Goal: Find specific page/section: Find specific page/section

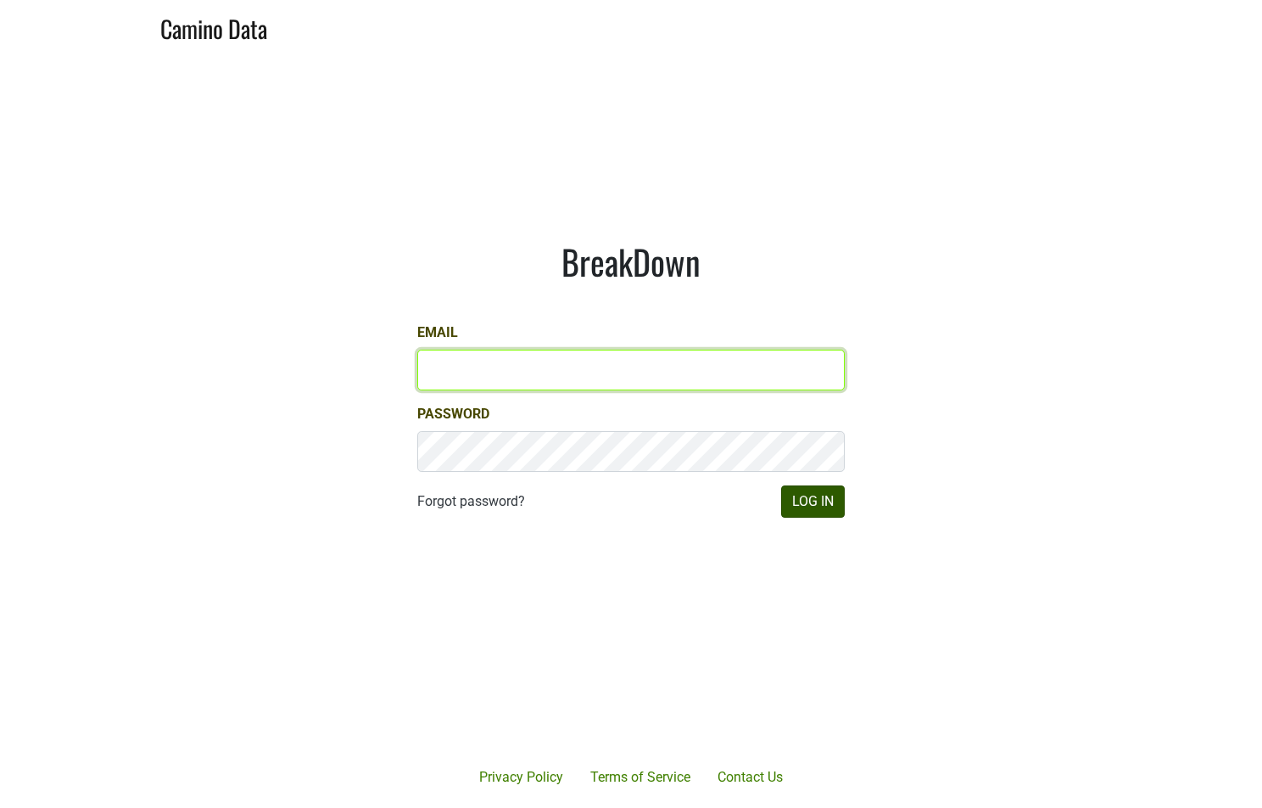
type input "cb@natterjack.com"
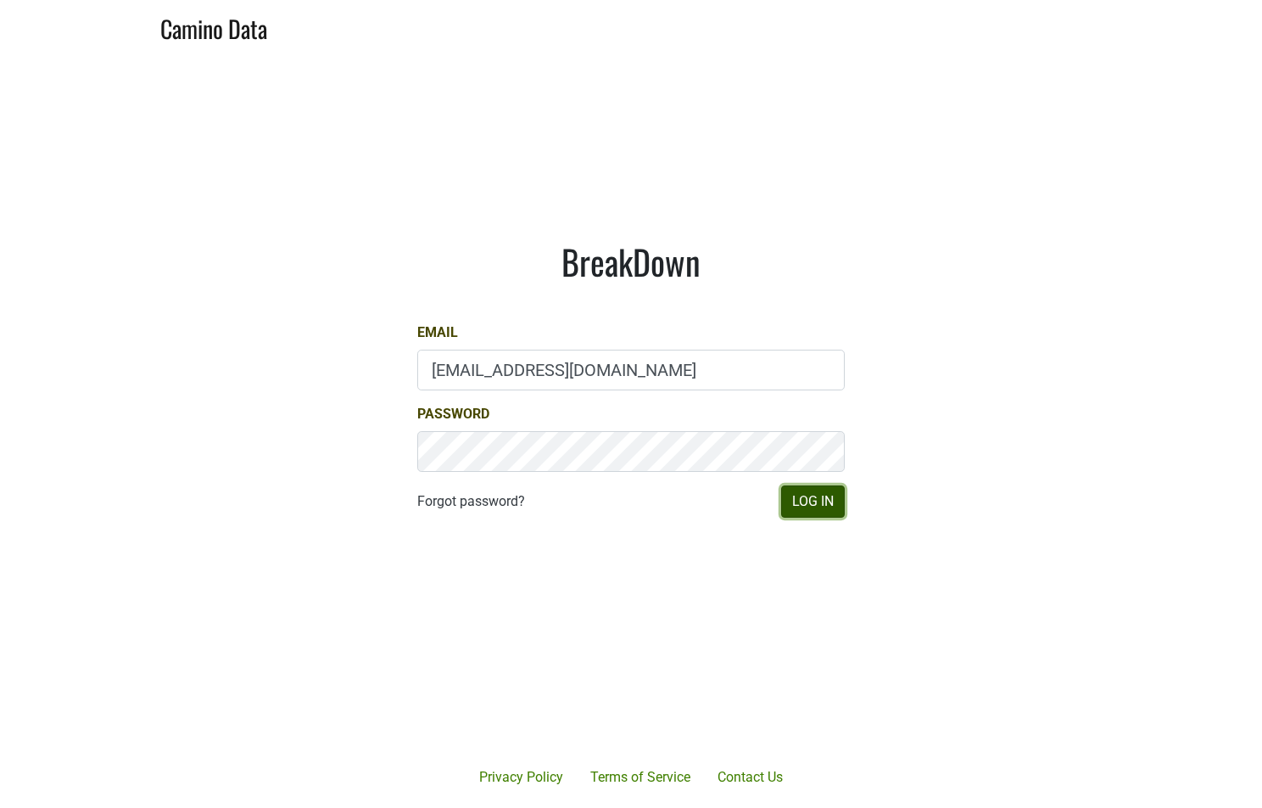
click at [798, 500] on button "Log In" at bounding box center [813, 501] width 64 height 32
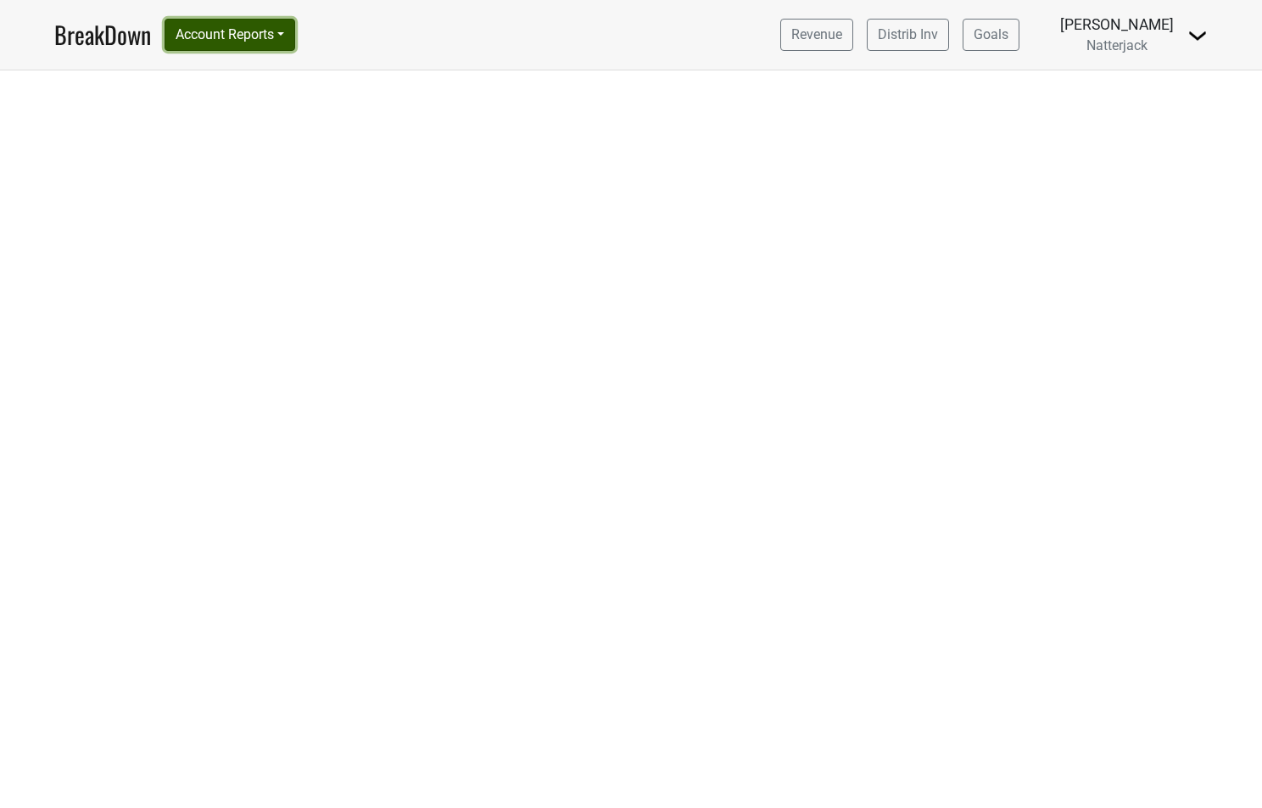
click at [288, 42] on button "Account Reports" at bounding box center [230, 35] width 131 height 32
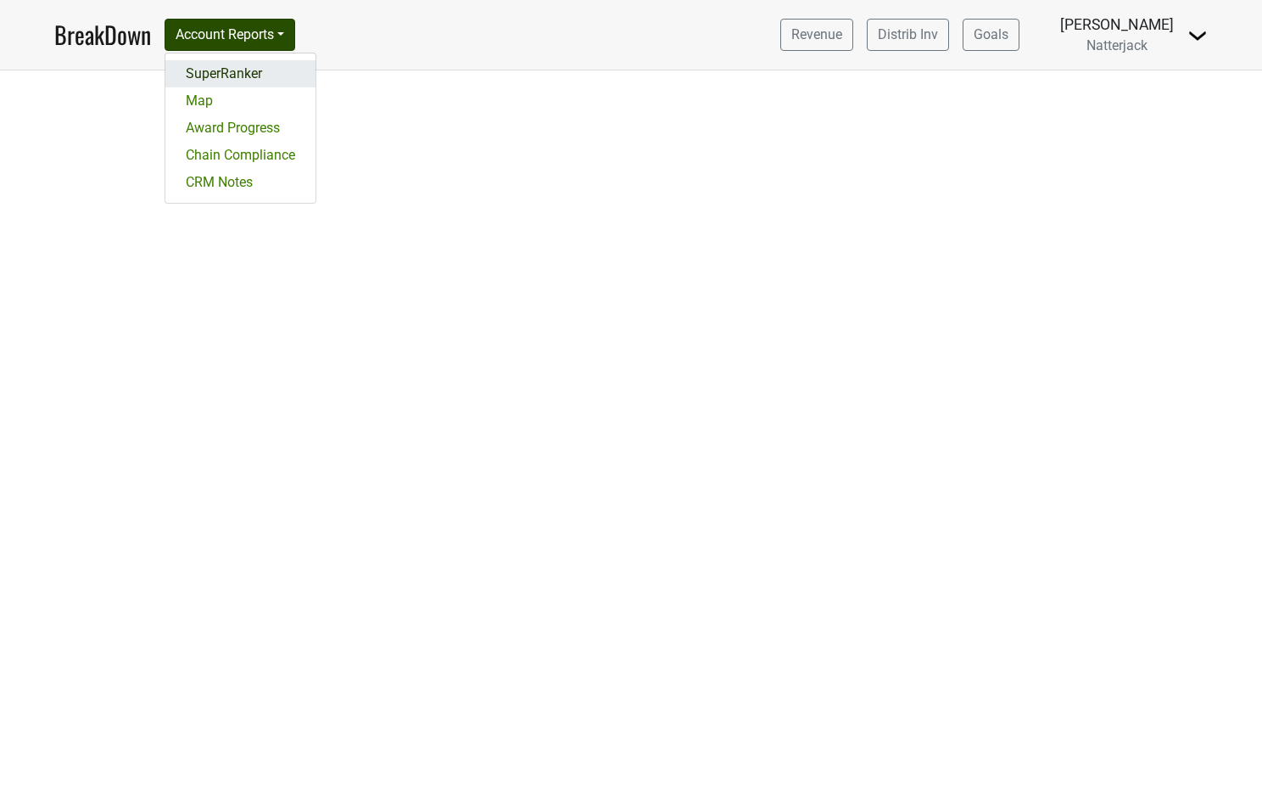
click at [273, 70] on link "SuperRanker" at bounding box center [240, 73] width 150 height 27
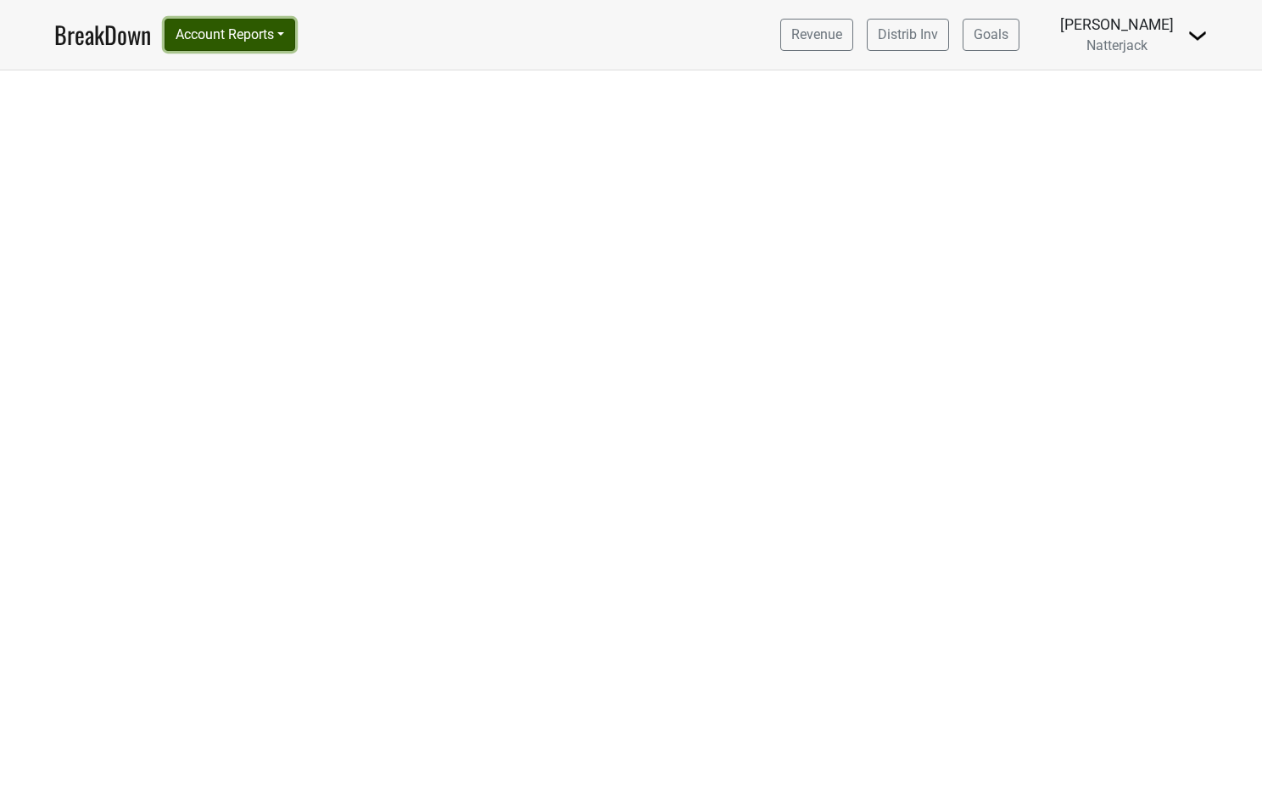
click at [271, 31] on button "Account Reports" at bounding box center [230, 35] width 131 height 32
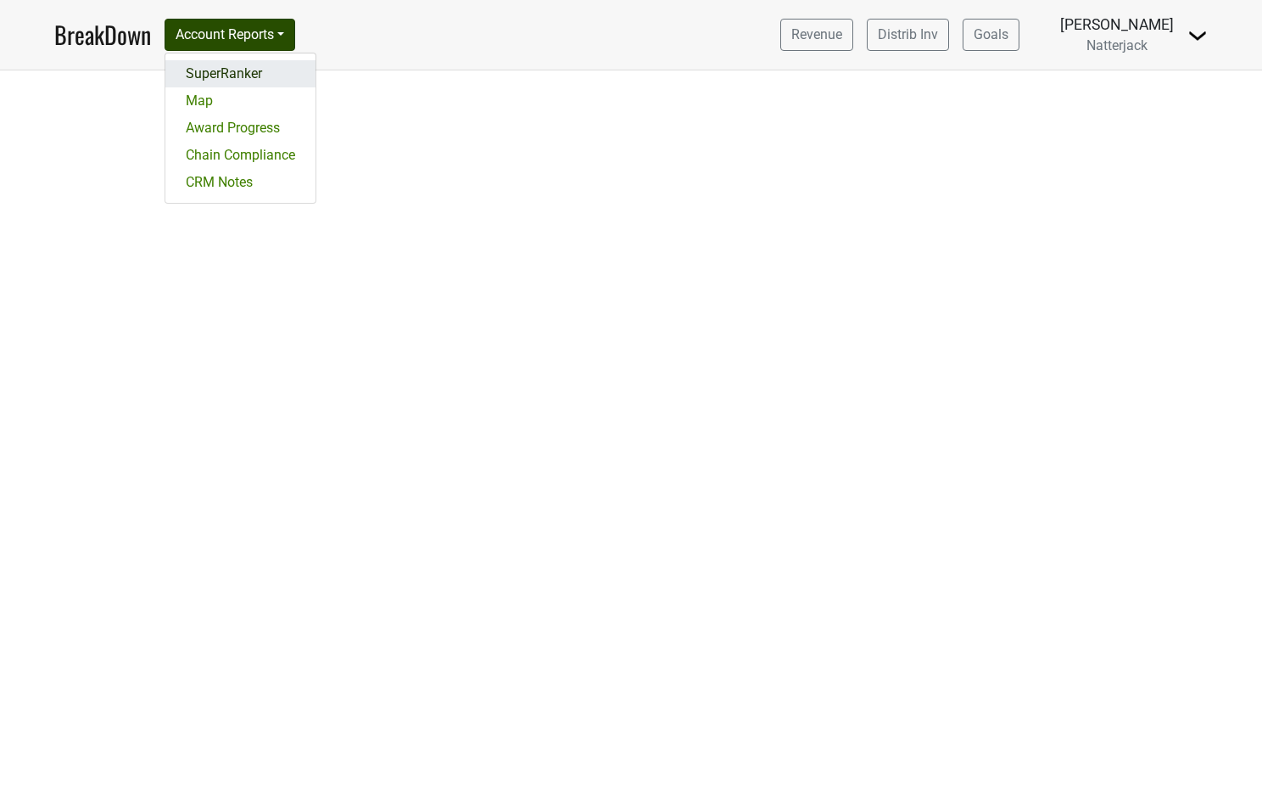
click at [246, 70] on link "SuperRanker" at bounding box center [240, 73] width 150 height 27
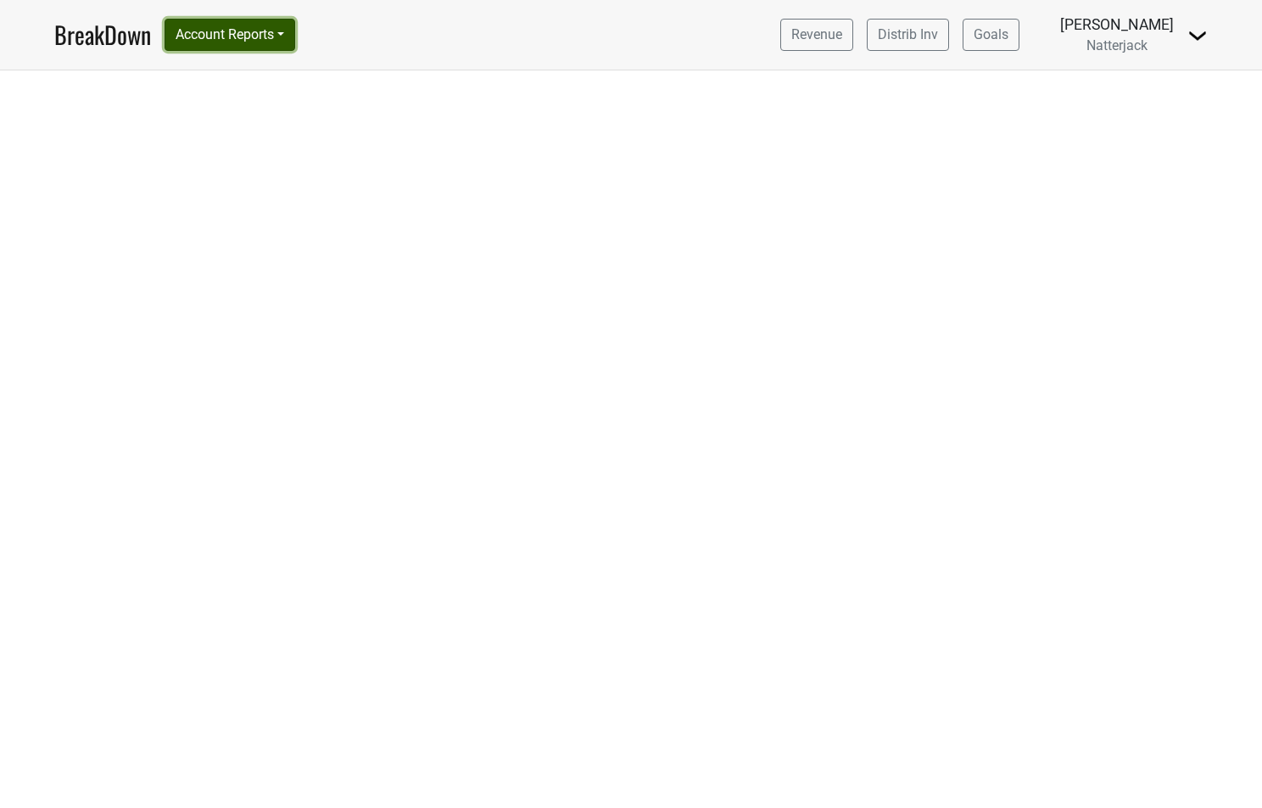
click at [242, 24] on button "Account Reports" at bounding box center [230, 35] width 131 height 32
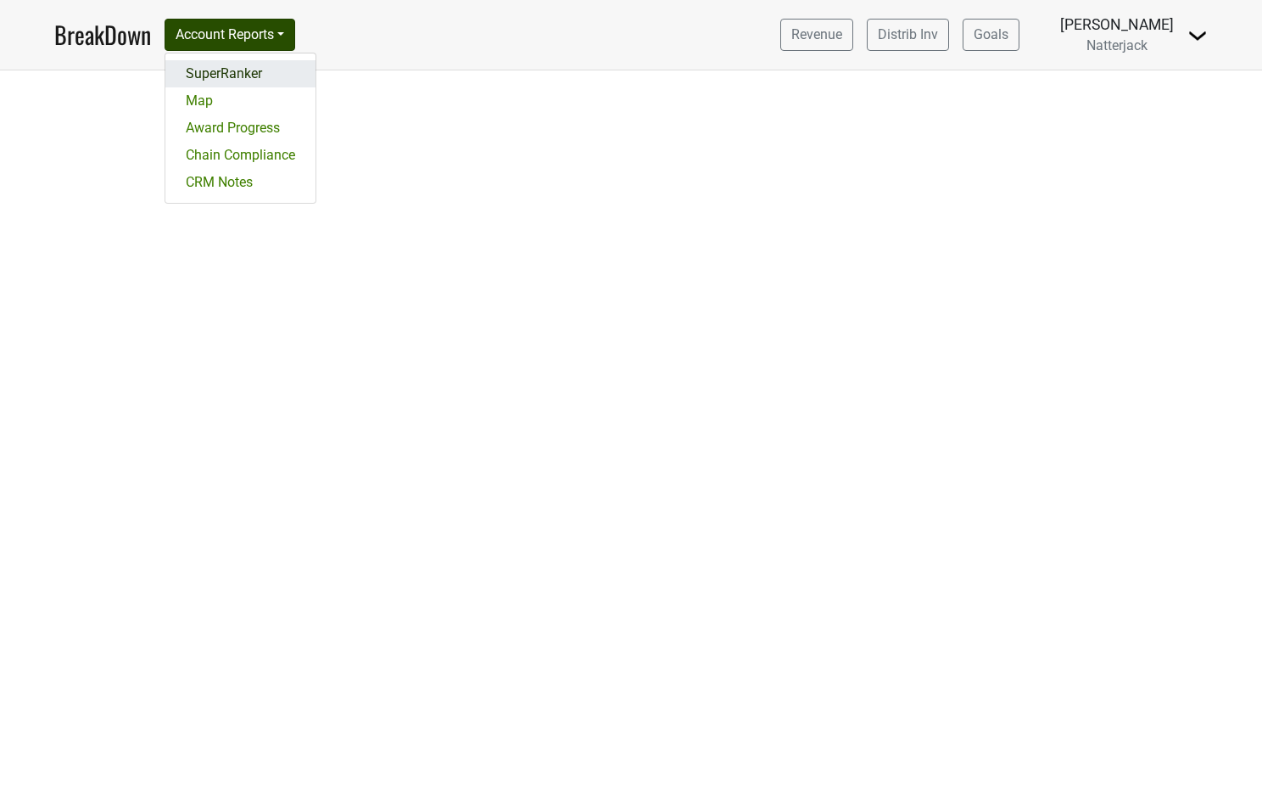
click at [242, 73] on link "SuperRanker" at bounding box center [240, 73] width 150 height 27
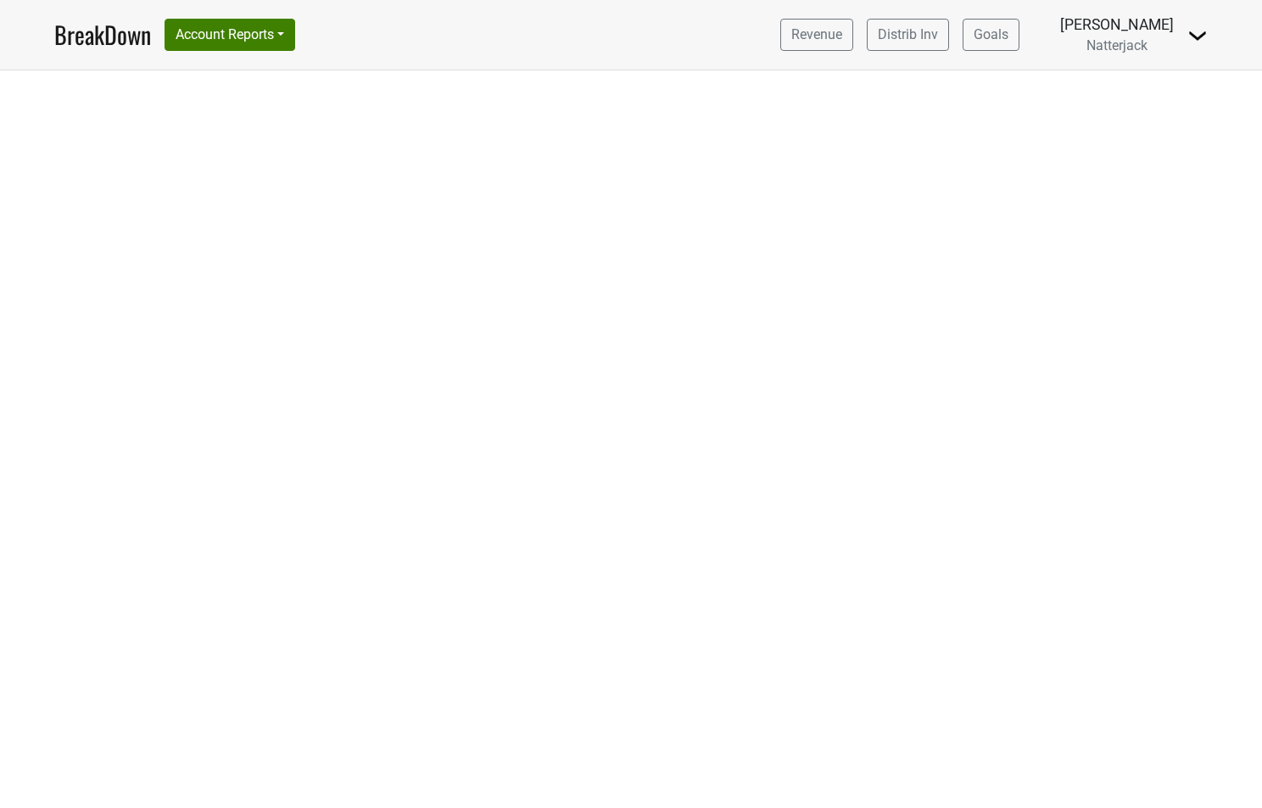
click at [164, 344] on div at bounding box center [631, 438] width 1262 height 737
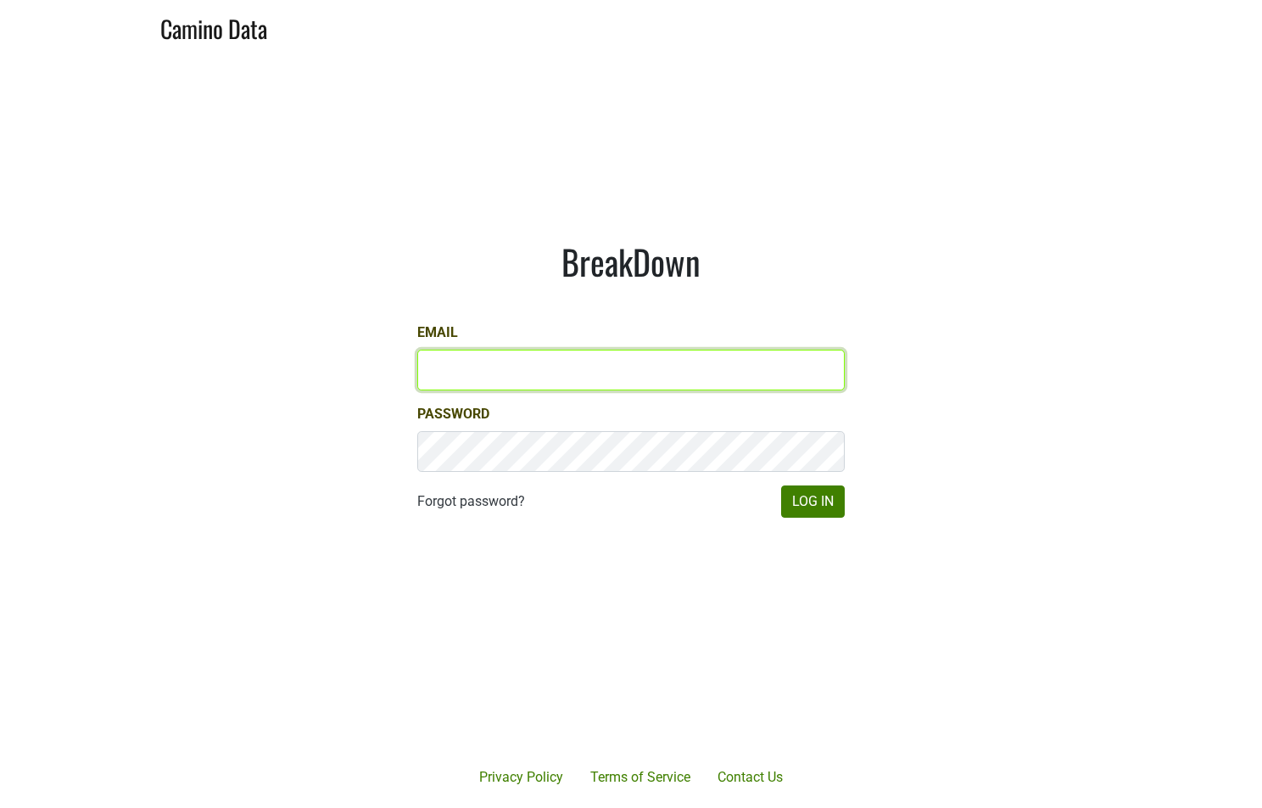
type input "cb@natterjack.com"
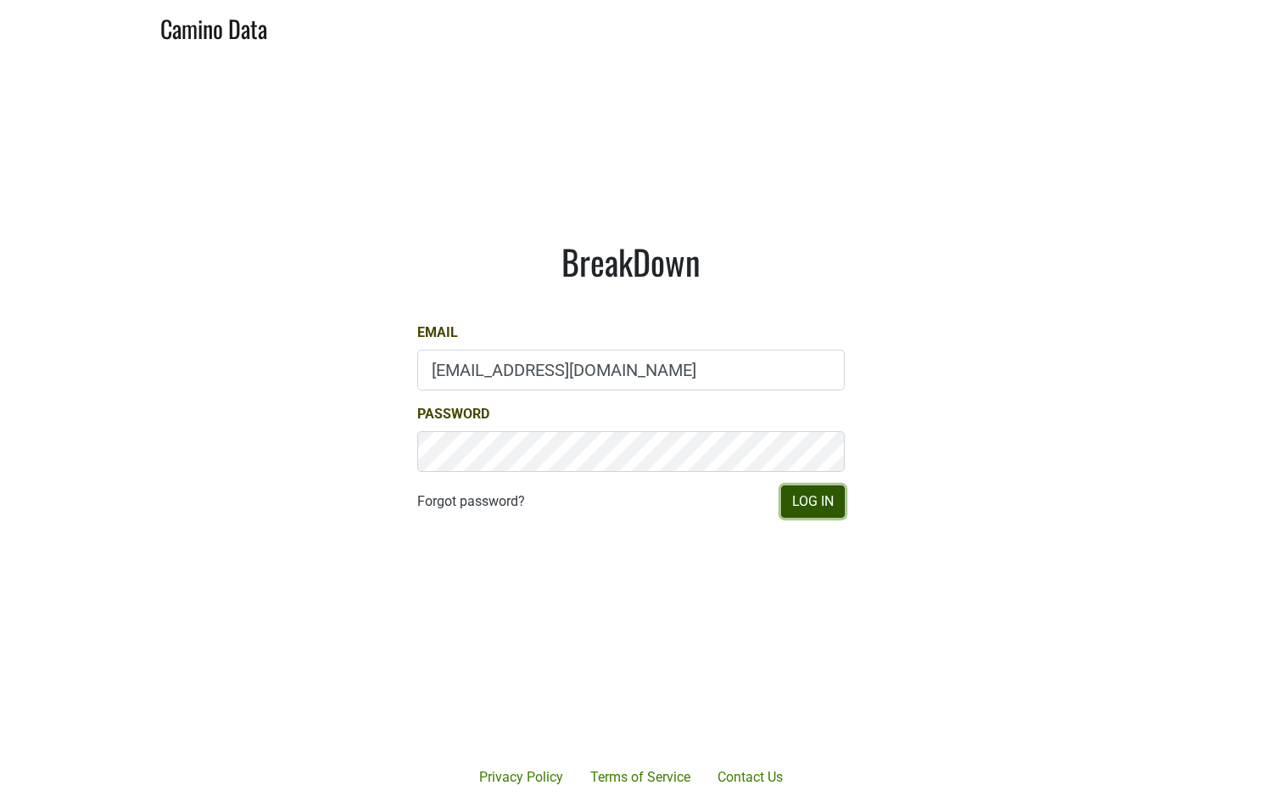
click at [791, 508] on button "Log In" at bounding box center [813, 501] width 64 height 32
click at [812, 490] on button "Log In" at bounding box center [813, 501] width 64 height 32
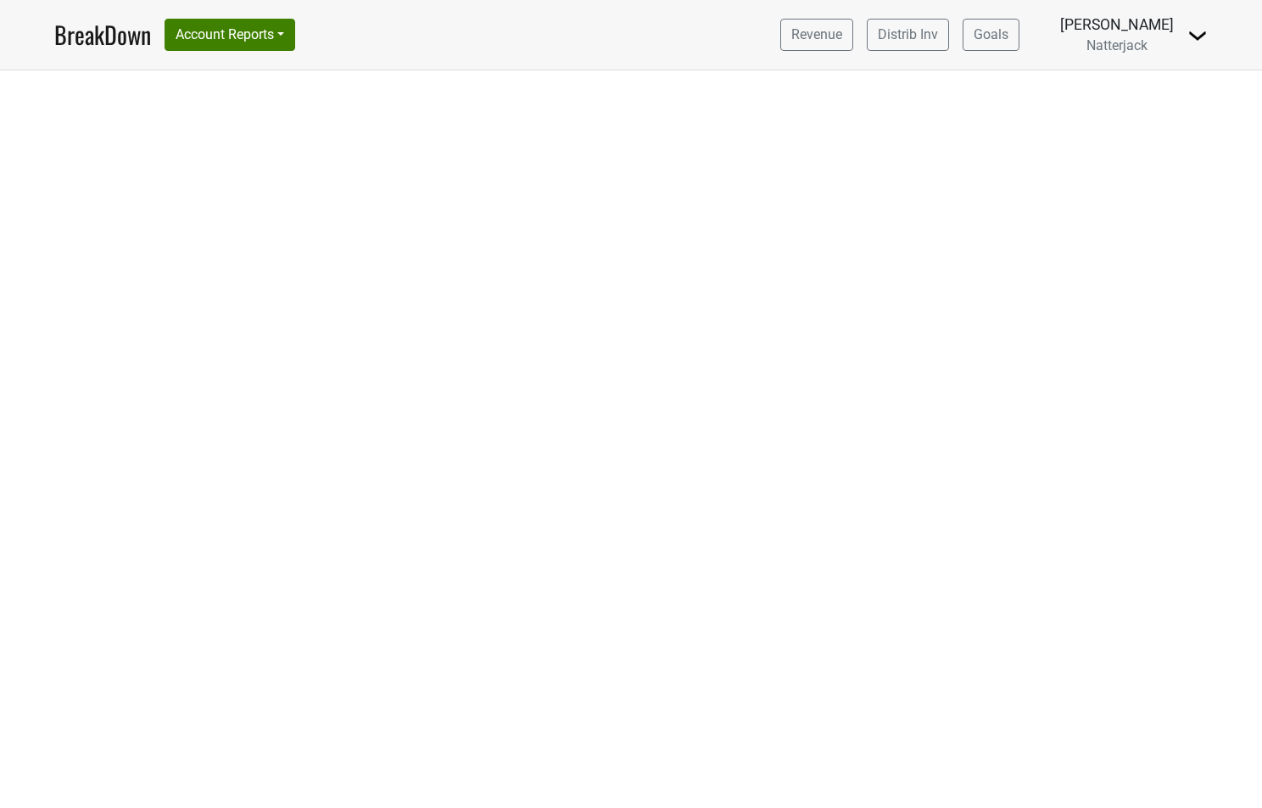
drag, startPoint x: 135, startPoint y: 165, endPoint x: 1261, endPoint y: 831, distance: 1308.9
click at [1261, 807] on html "BreakDown Account Reports SuperRanker Map Award Progress Chain Compliance CRM N…" at bounding box center [631, 404] width 1262 height 808
